Goal: Check status: Check status

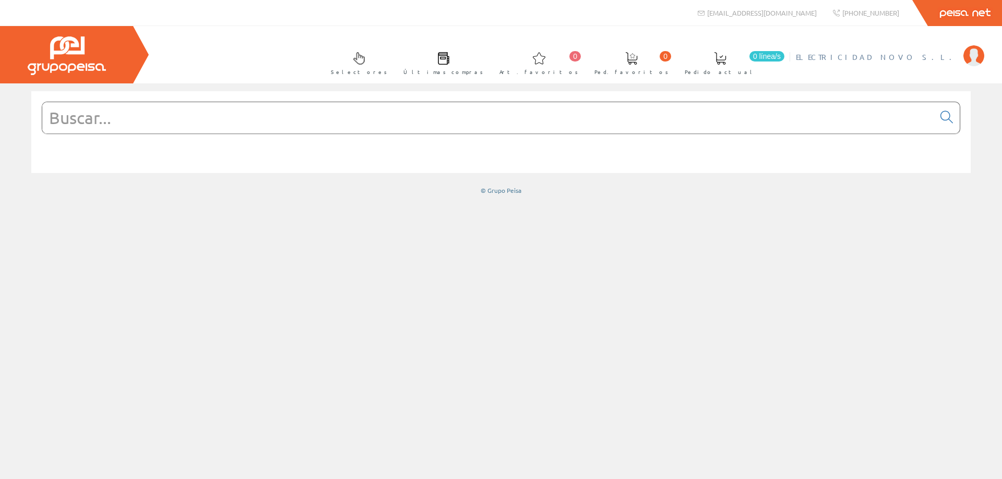
click at [912, 61] on span "ELECTRICIDAD NOVO S.L." at bounding box center [877, 57] width 162 height 10
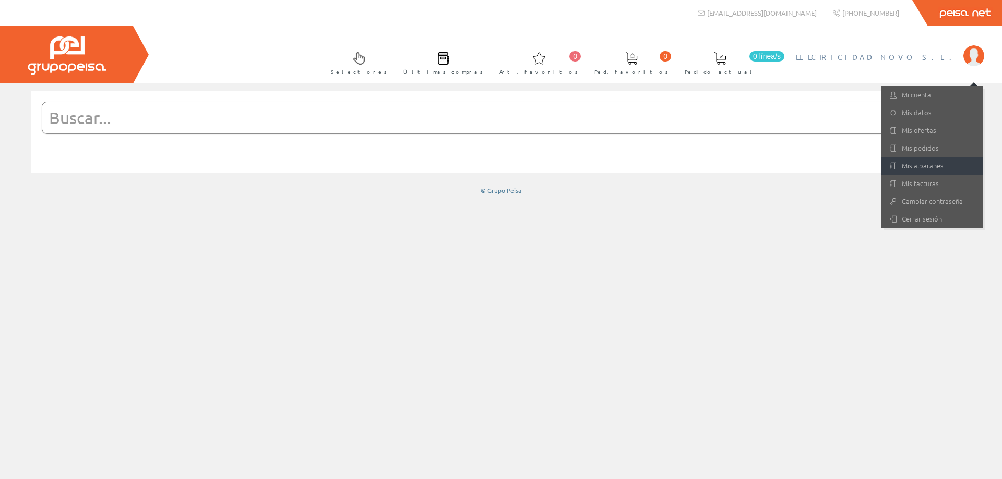
click at [932, 165] on link "Mis albaranes" at bounding box center [932, 166] width 102 height 18
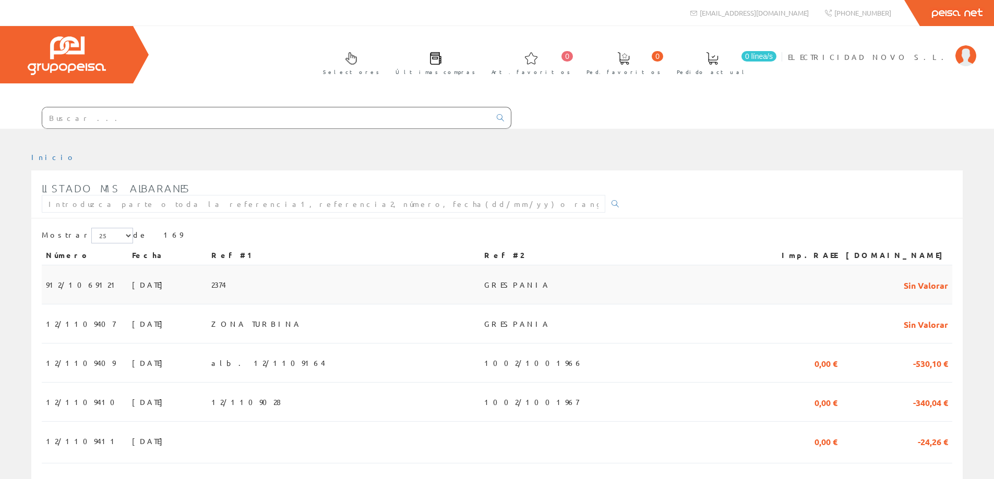
click at [62, 286] on span "912/1069121" at bounding box center [83, 285] width 74 height 18
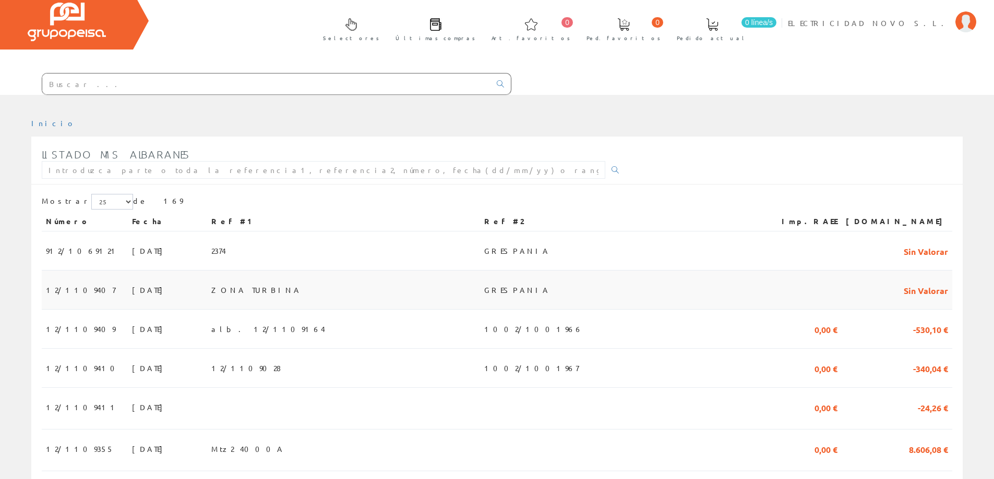
scroll to position [52, 0]
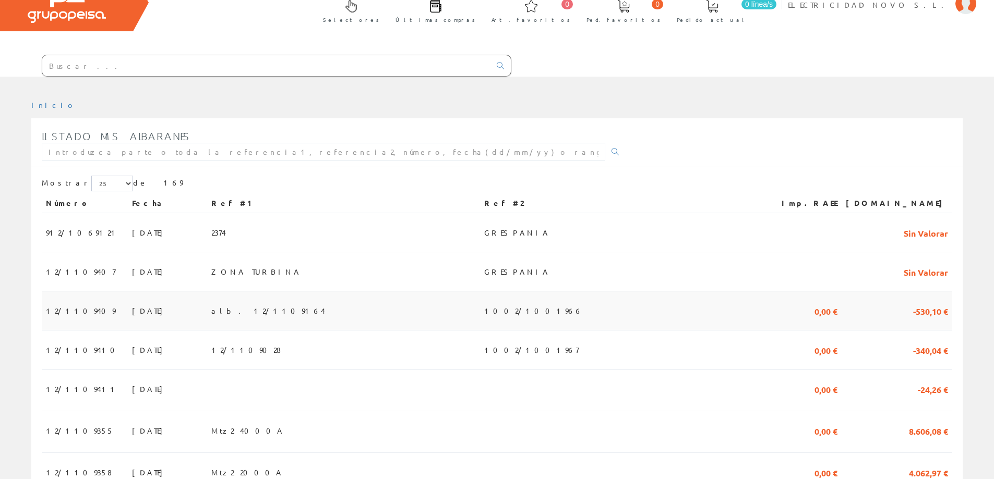
click at [64, 316] on span "12/1109409" at bounding box center [80, 311] width 69 height 18
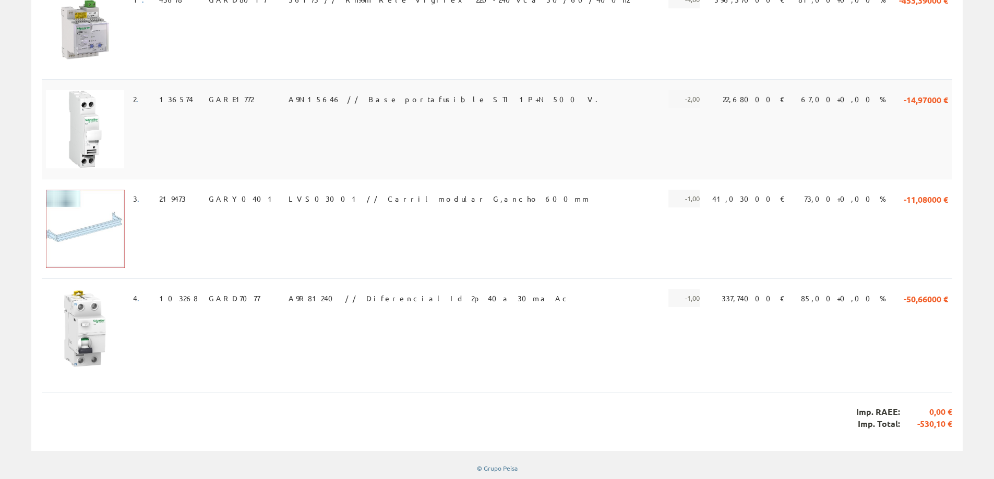
scroll to position [73, 0]
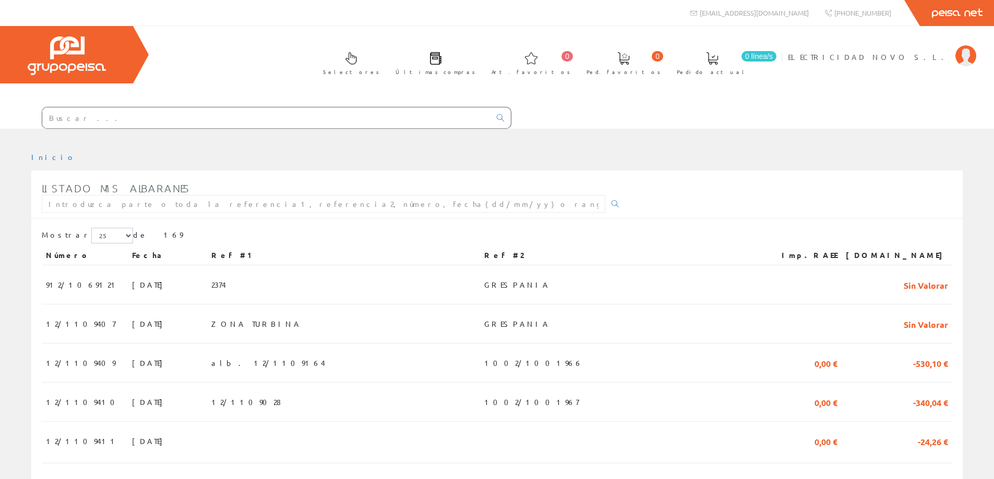
scroll to position [52, 0]
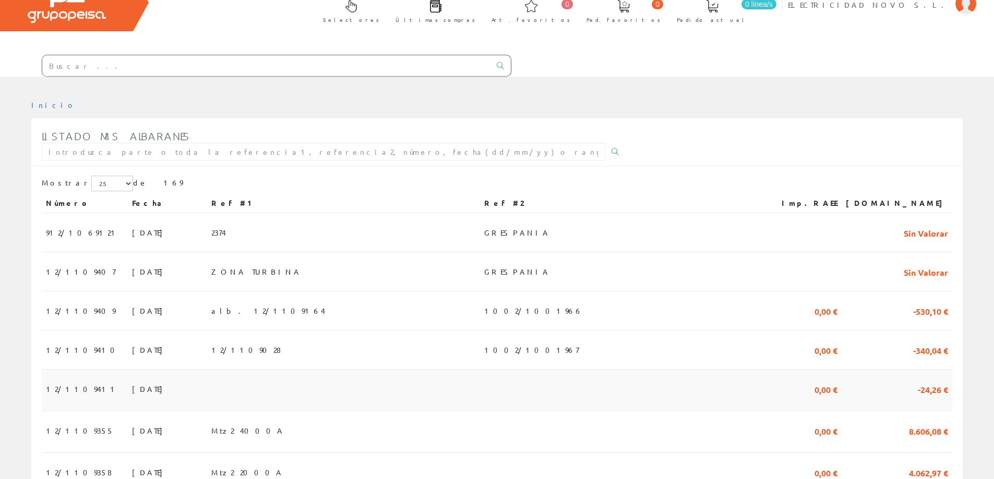
click at [55, 387] on span "12/1109411" at bounding box center [82, 389] width 73 height 18
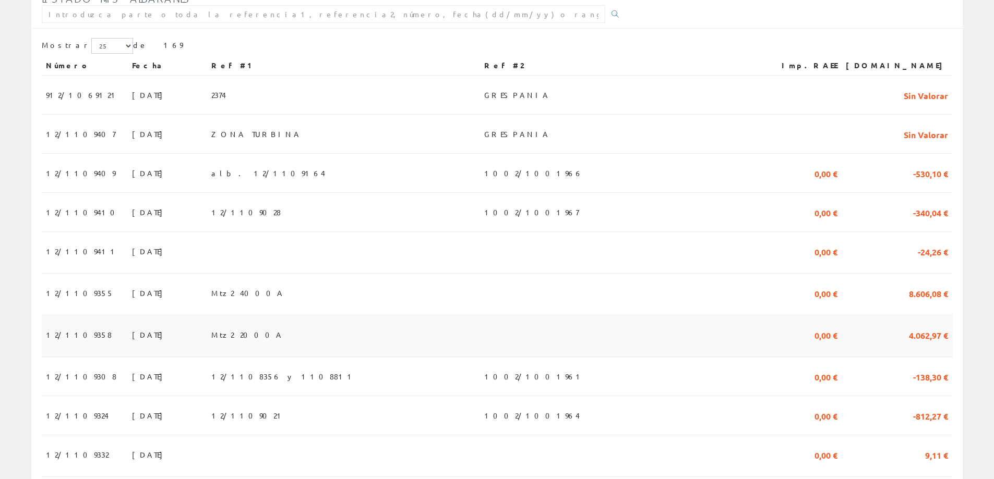
scroll to position [209, 0]
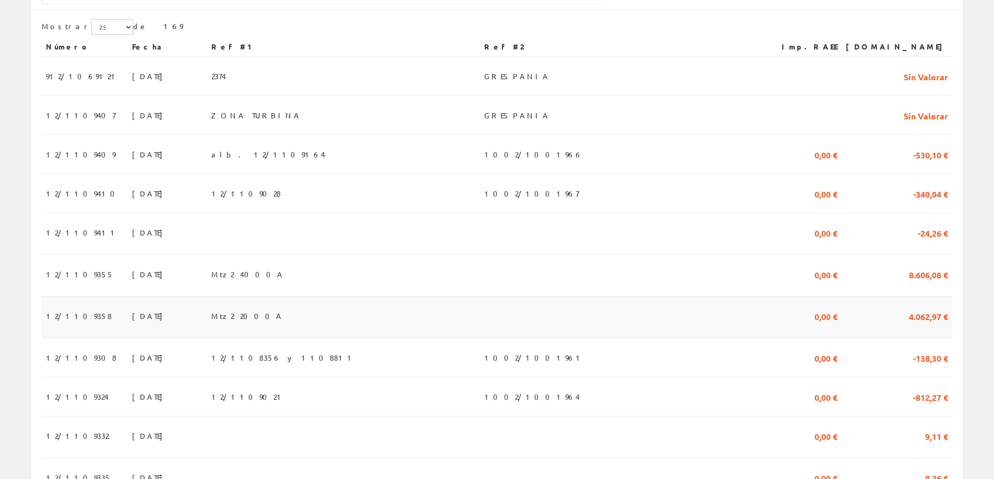
click at [58, 304] on td "12/1109358" at bounding box center [85, 318] width 86 height 42
click at [56, 316] on span "12/1109358" at bounding box center [79, 316] width 66 height 18
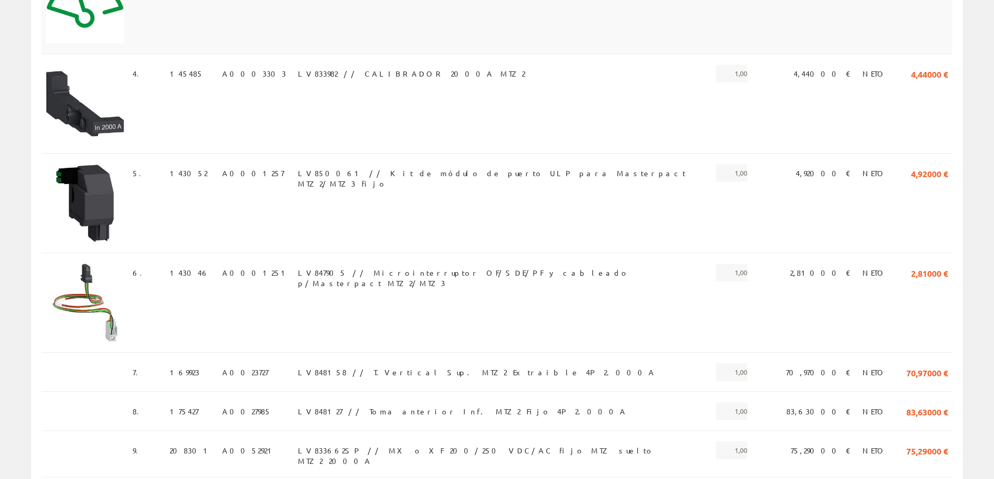
scroll to position [638, 0]
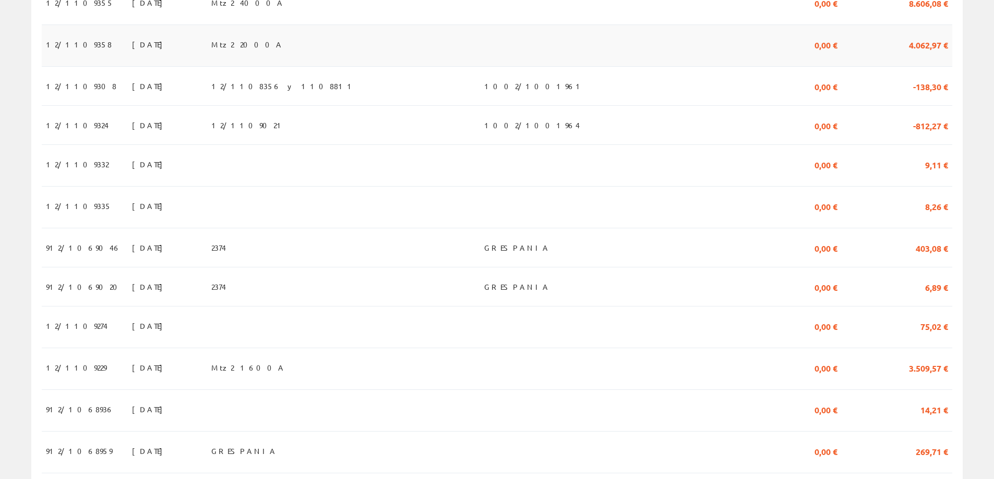
scroll to position [522, 0]
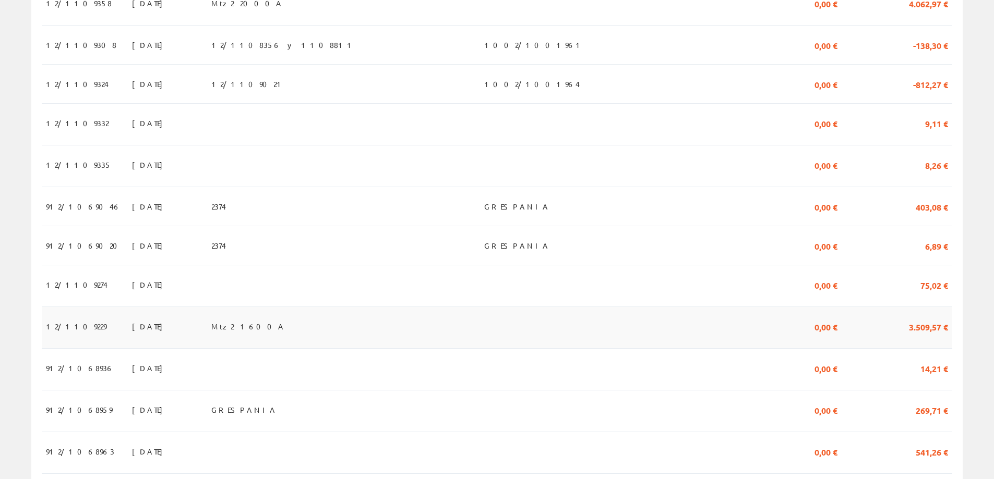
click at [61, 332] on span "12/1109229" at bounding box center [76, 327] width 61 height 18
